Goal: Information Seeking & Learning: Find specific fact

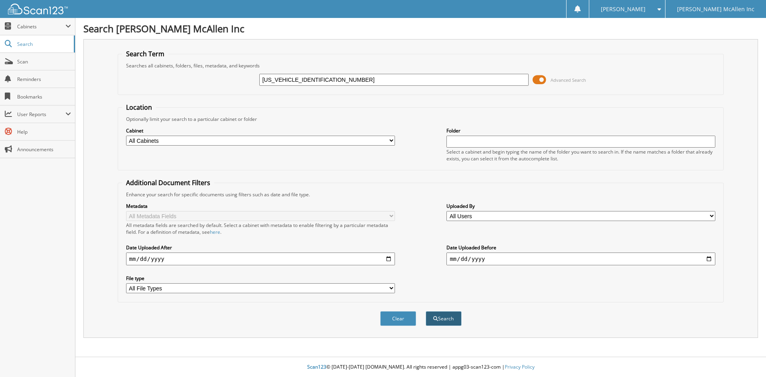
type input "[US_VEHICLE_IDENTIFICATION_NUMBER]"
click at [435, 317] on span "submit" at bounding box center [435, 319] width 5 height 5
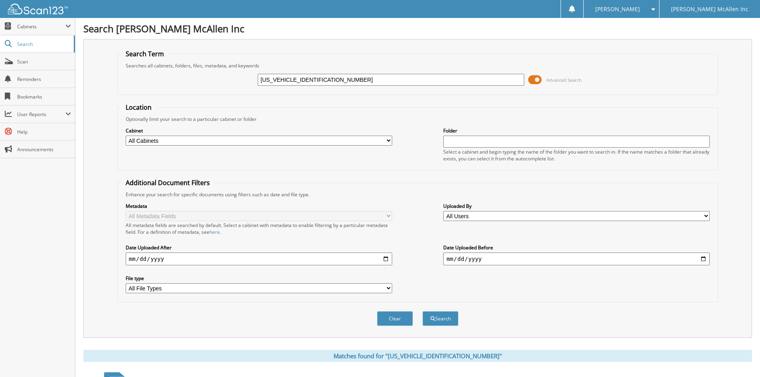
drag, startPoint x: 293, startPoint y: 81, endPoint x: 186, endPoint y: 82, distance: 106.6
click at [186, 82] on div "[US_VEHICLE_IDENTIFICATION_NUMBER] Advanced Search" at bounding box center [418, 80] width 592 height 22
type input "MRB29639"
click at [423, 311] on button "Search" at bounding box center [441, 318] width 36 height 15
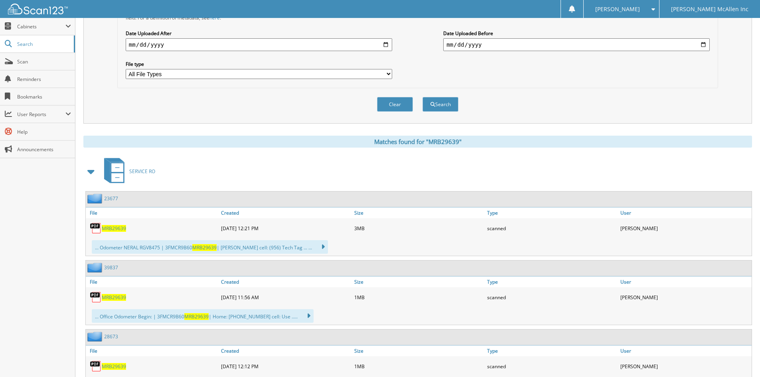
scroll to position [319, 0]
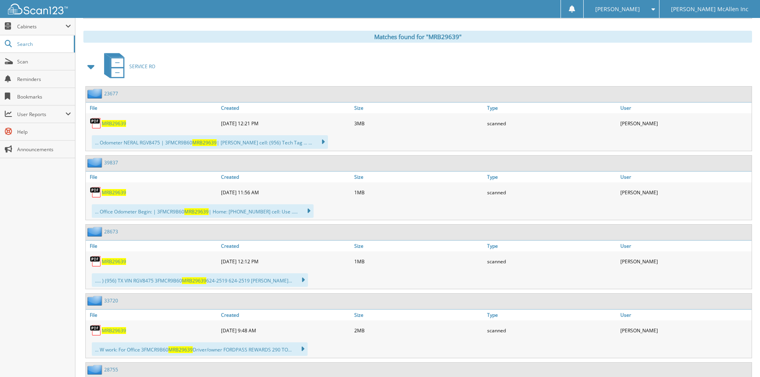
click at [103, 164] on img at bounding box center [95, 163] width 17 height 10
click at [115, 166] on link "39837" at bounding box center [111, 162] width 14 height 7
